Goal: Transaction & Acquisition: Purchase product/service

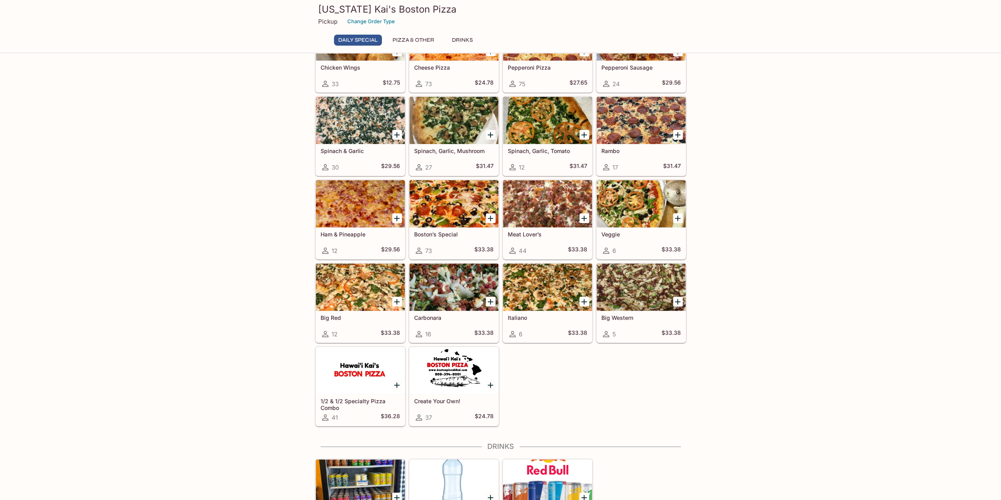
scroll to position [218, 0]
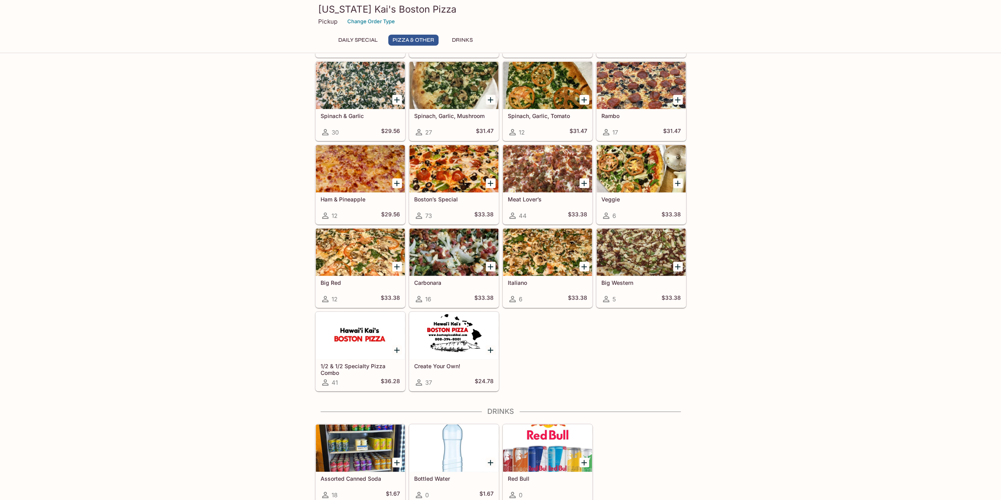
click at [452, 333] on div at bounding box center [454, 335] width 89 height 47
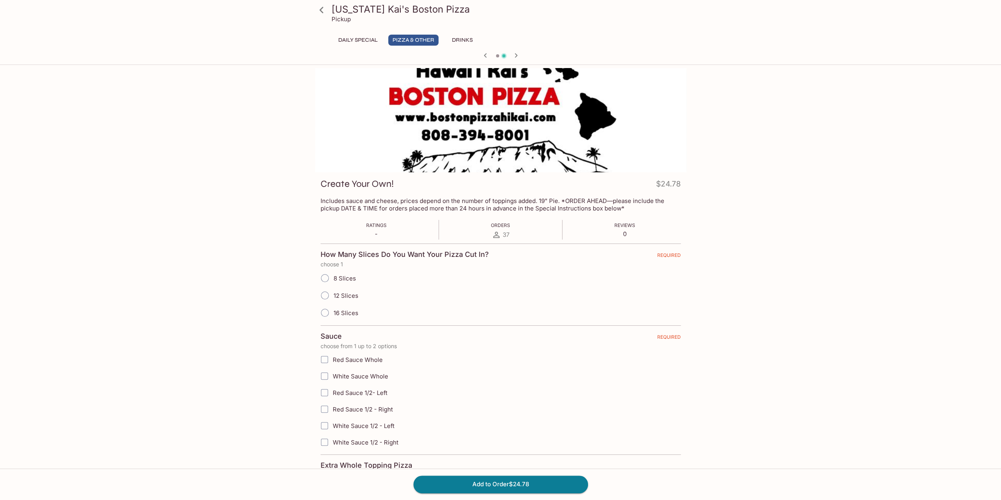
click at [327, 294] on input "12 Slices" at bounding box center [325, 295] width 17 height 17
radio input "true"
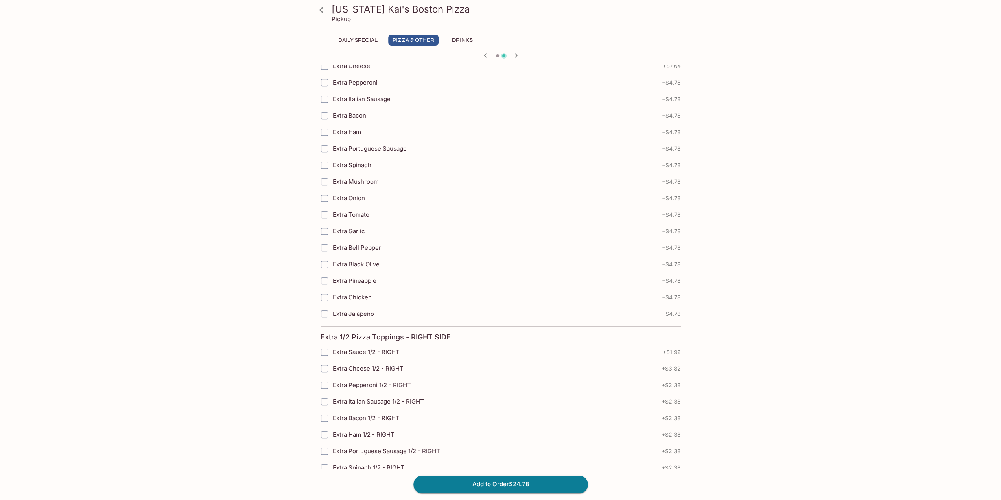
scroll to position [433, 0]
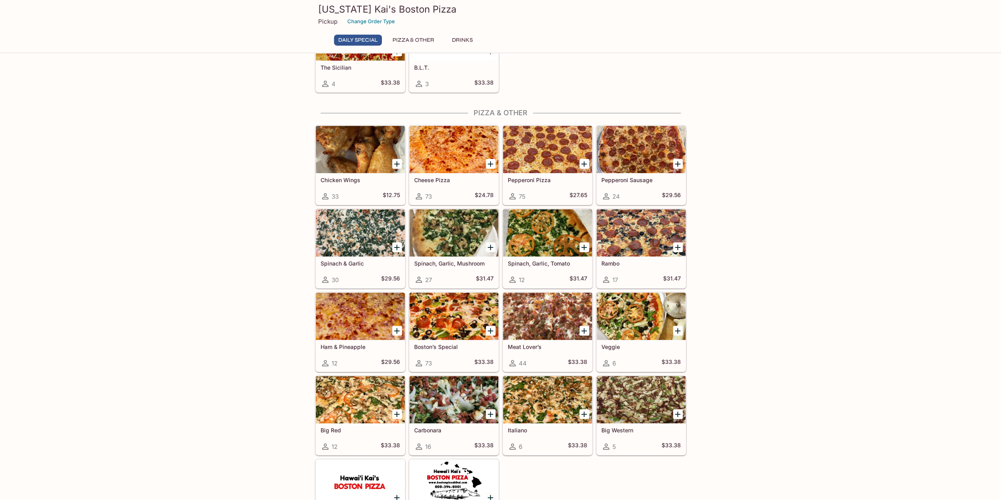
scroll to position [218, 0]
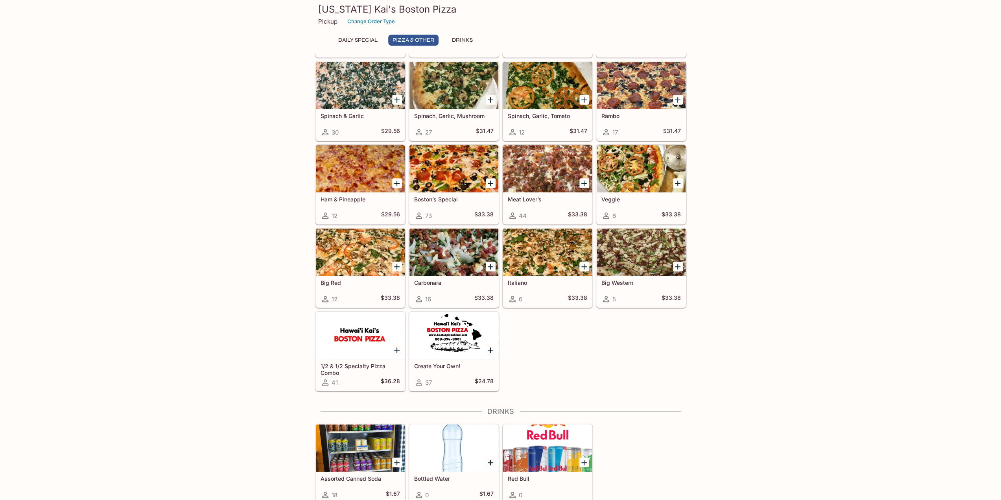
click at [348, 352] on div at bounding box center [360, 335] width 89 height 47
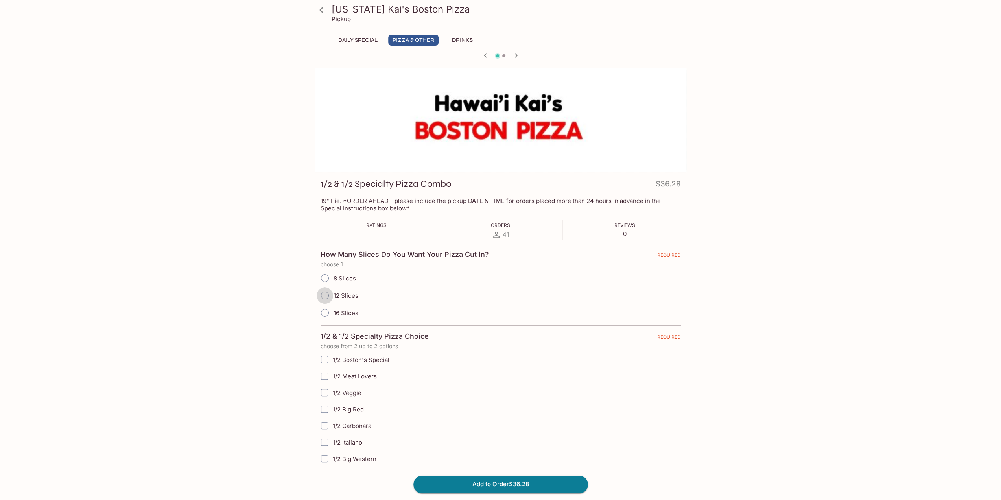
click at [323, 293] on input "12 Slices" at bounding box center [325, 295] width 17 height 17
radio input "true"
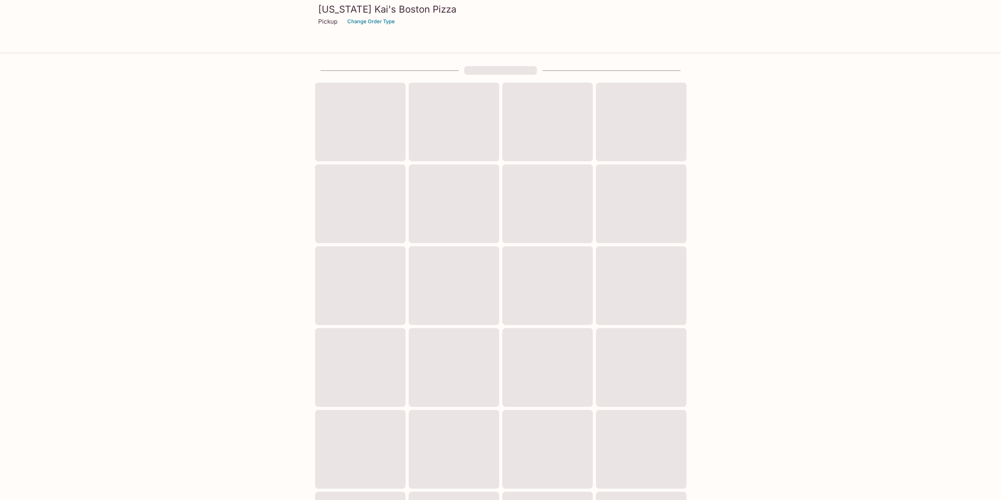
scroll to position [70, 0]
